Goal: Task Accomplishment & Management: Use online tool/utility

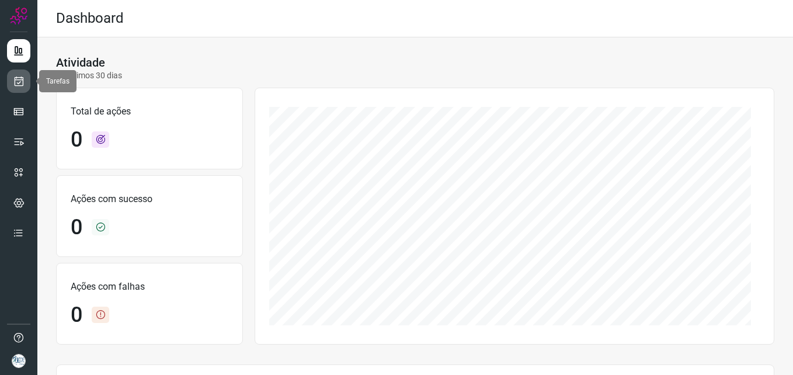
click at [13, 85] on icon at bounding box center [19, 81] width 12 height 12
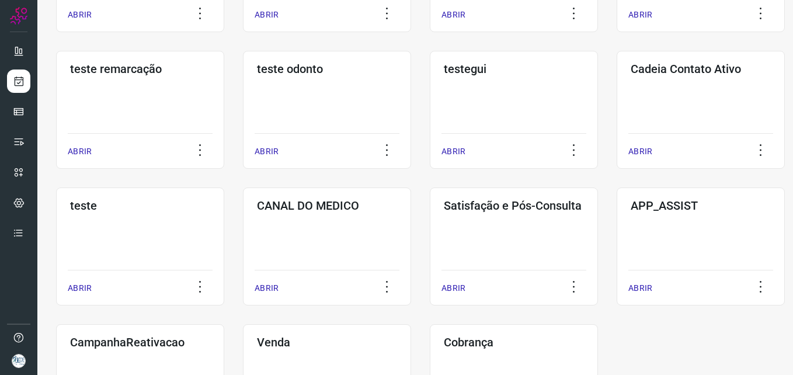
scroll to position [237, 0]
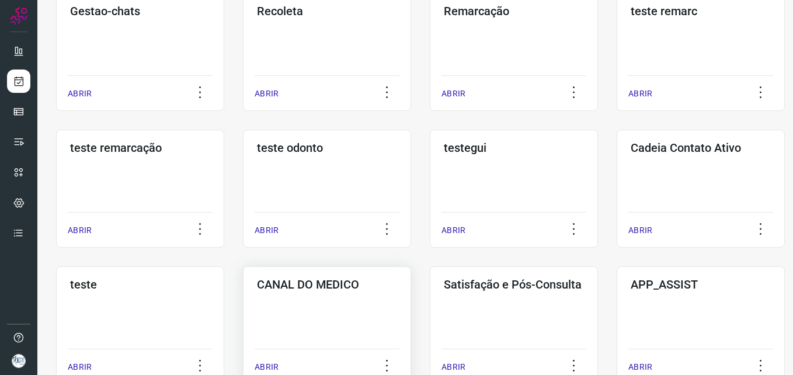
click at [338, 284] on h3 "CANAL DO MEDICO" at bounding box center [327, 284] width 140 height 14
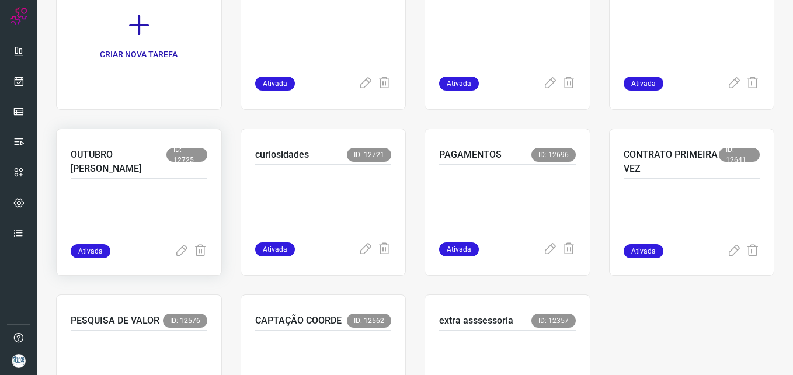
scroll to position [109, 0]
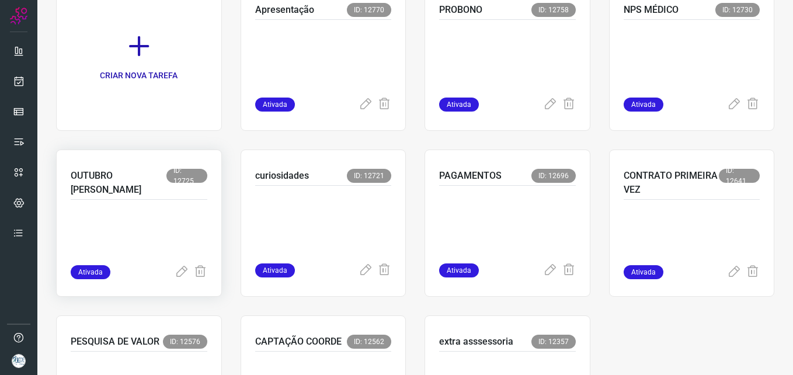
click at [96, 176] on p "OUTUBRO [PERSON_NAME]" at bounding box center [119, 183] width 96 height 28
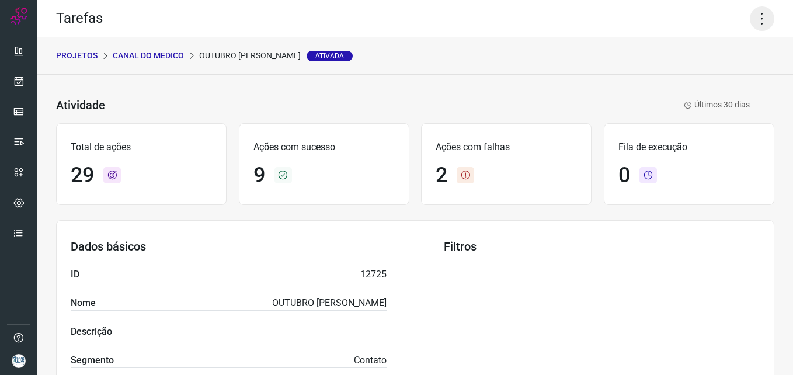
click at [750, 20] on icon at bounding box center [762, 18] width 25 height 25
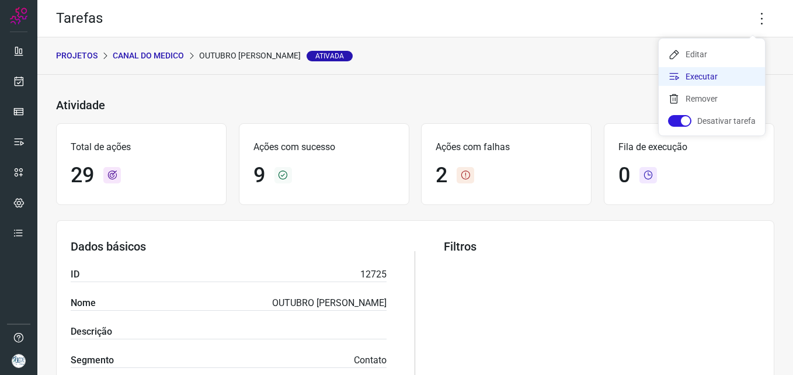
click at [701, 78] on li "Executar" at bounding box center [712, 76] width 106 height 19
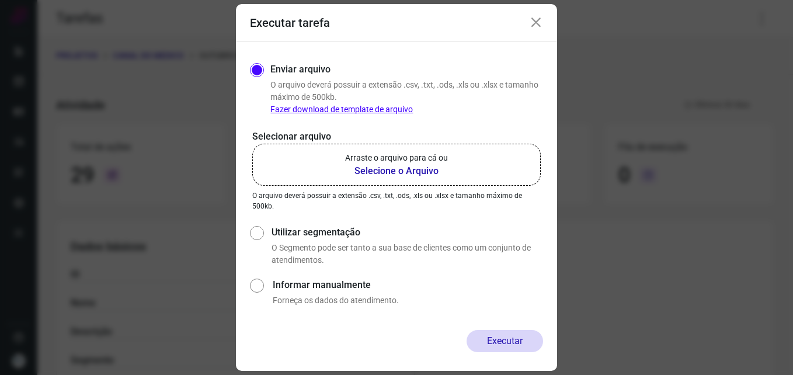
click at [360, 169] on b "Selecione o Arquivo" at bounding box center [396, 171] width 103 height 14
click at [0, 0] on input "Arraste o arquivo para cá ou Selecione o Arquivo" at bounding box center [0, 0] width 0 height 0
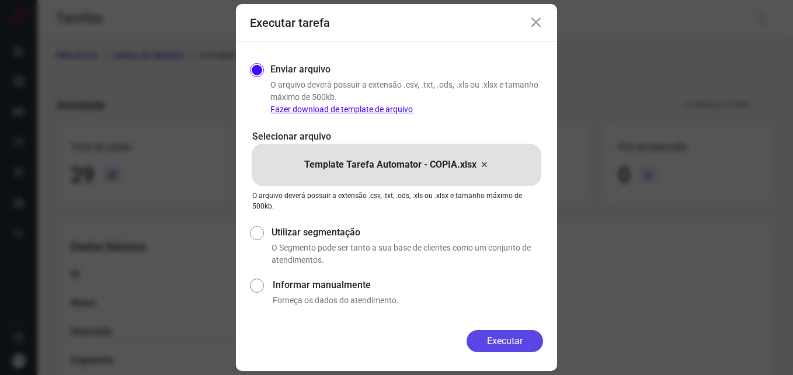
click at [510, 333] on button "Executar" at bounding box center [505, 341] width 77 height 22
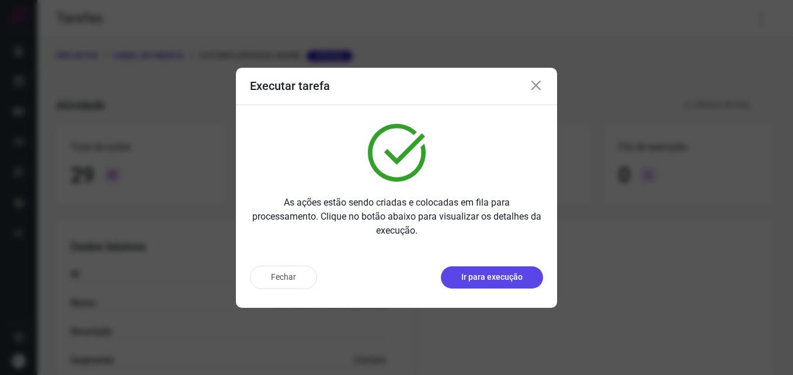
click at [508, 278] on p "Ir para execução" at bounding box center [491, 277] width 61 height 12
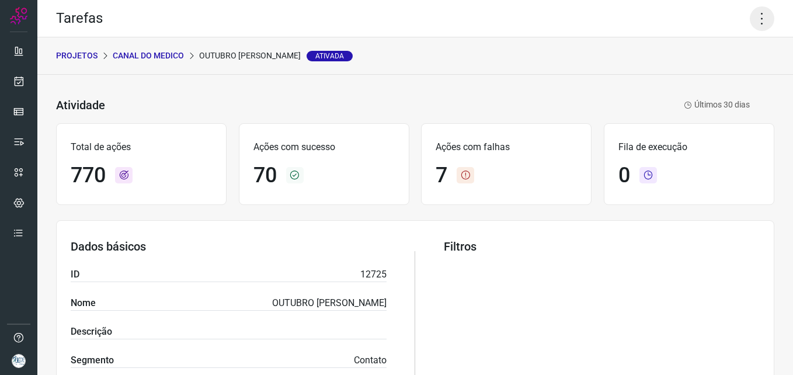
click at [763, 22] on icon at bounding box center [762, 18] width 25 height 25
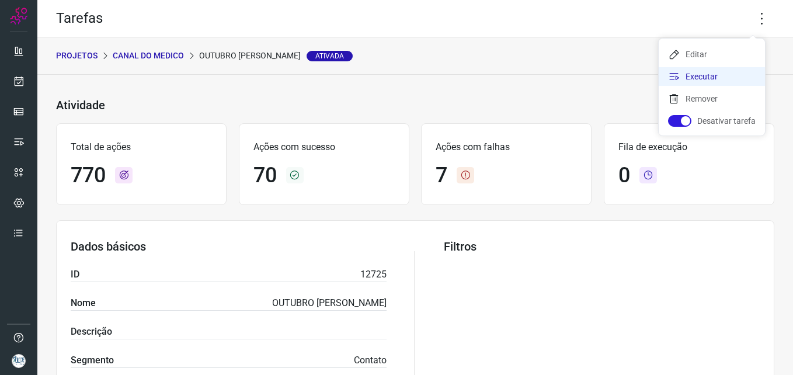
click at [717, 74] on li "Executar" at bounding box center [712, 76] width 106 height 19
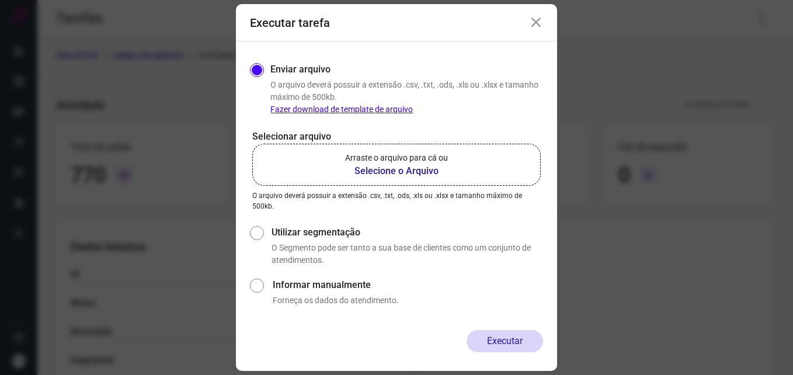
click at [362, 168] on b "Selecione o Arquivo" at bounding box center [396, 171] width 103 height 14
click at [0, 0] on input "Arraste o arquivo para cá ou Selecione o Arquivo" at bounding box center [0, 0] width 0 height 0
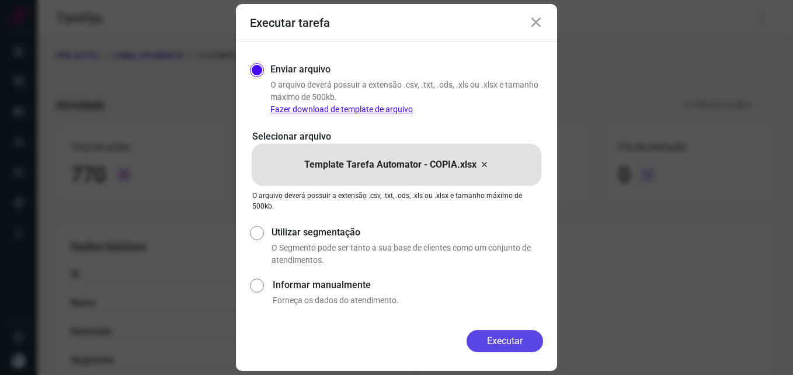
click at [508, 339] on button "Executar" at bounding box center [505, 341] width 77 height 22
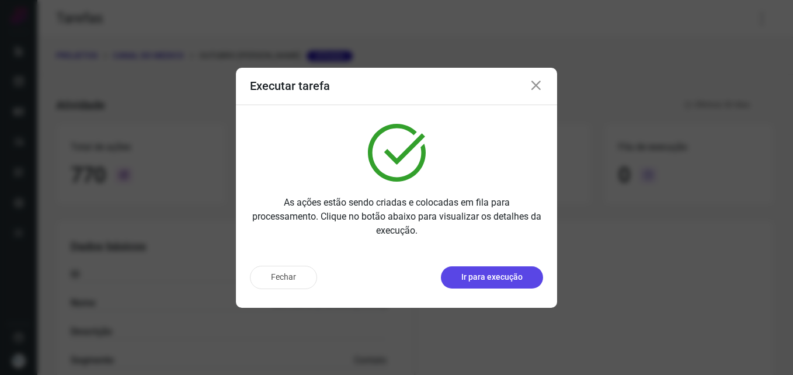
click at [521, 281] on p "Ir para execução" at bounding box center [491, 277] width 61 height 12
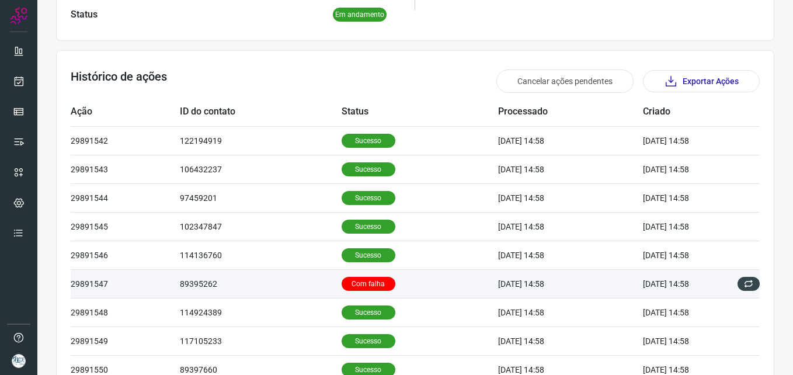
scroll to position [394, 0]
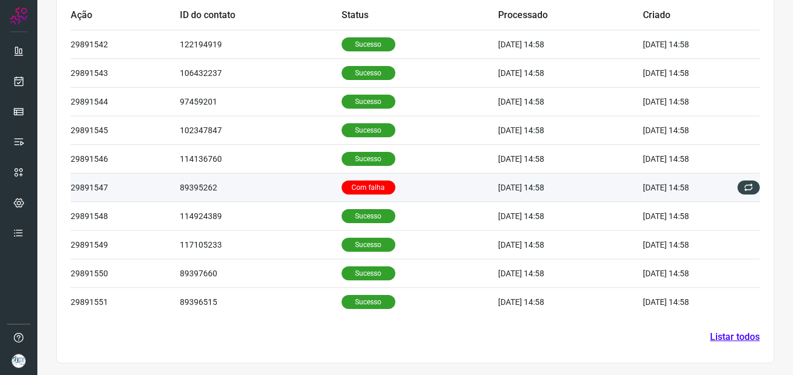
click at [443, 186] on td "Com falha" at bounding box center [420, 187] width 157 height 29
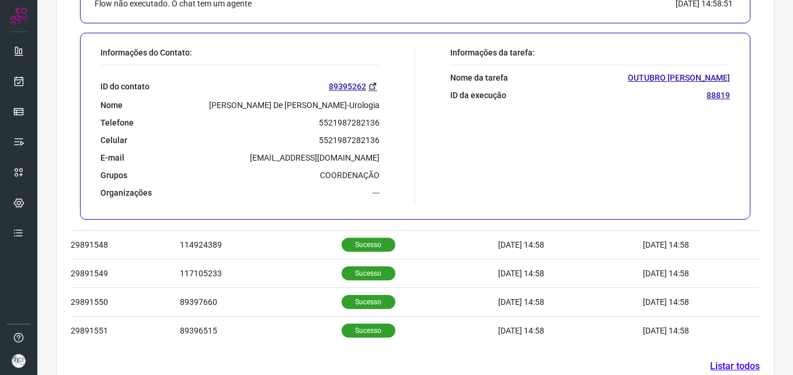
scroll to position [678, 0]
